Goal: Navigation & Orientation: Find specific page/section

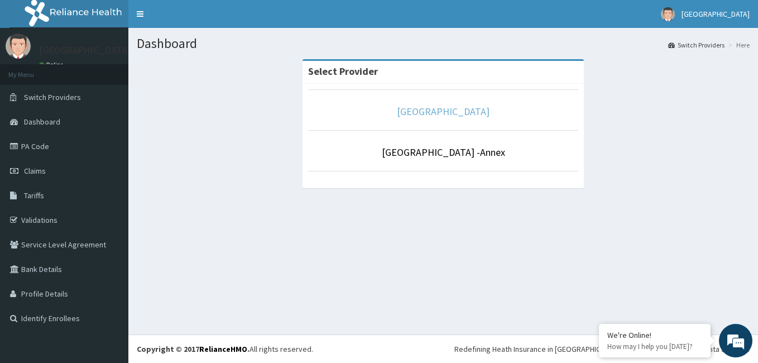
click at [434, 117] on link "[GEOGRAPHIC_DATA]" at bounding box center [443, 111] width 93 height 13
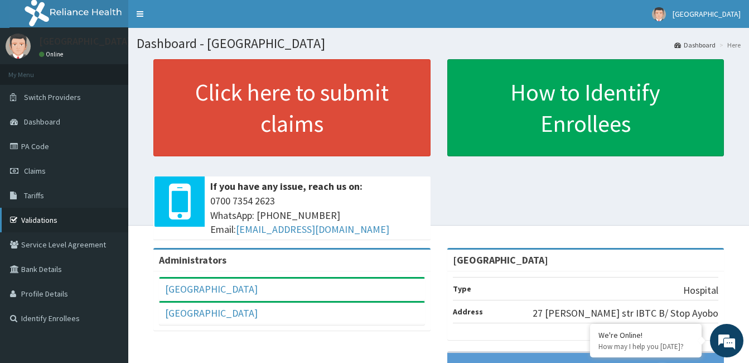
click at [43, 225] on link "Validations" at bounding box center [64, 220] width 128 height 25
